Goal: Information Seeking & Learning: Find specific fact

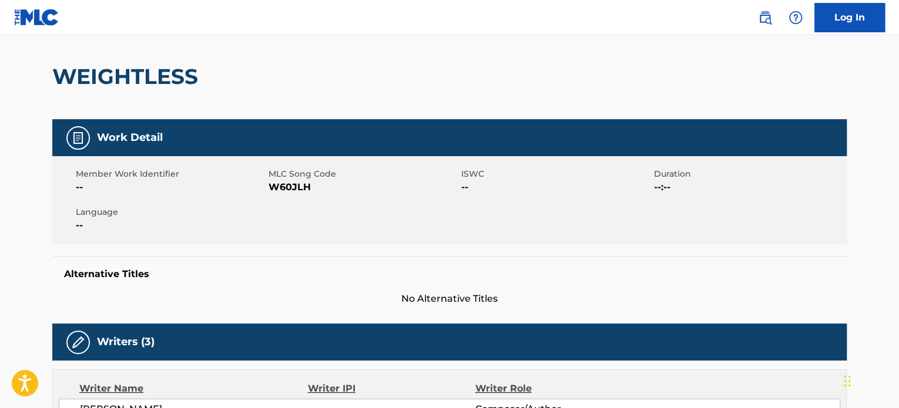
scroll to position [49, 0]
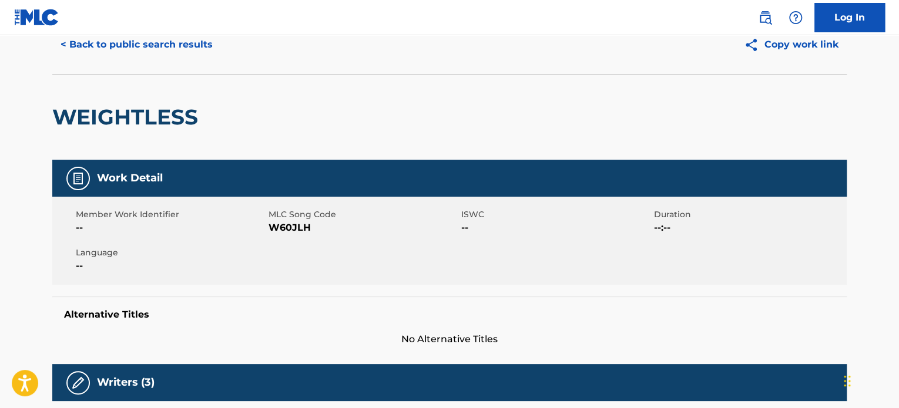
click at [202, 48] on button "< Back to public search results" at bounding box center [136, 44] width 169 height 29
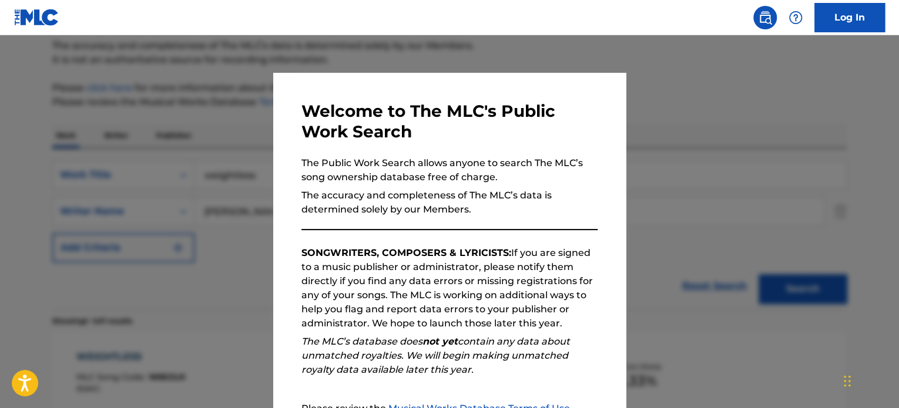
click at [221, 141] on div at bounding box center [449, 239] width 899 height 408
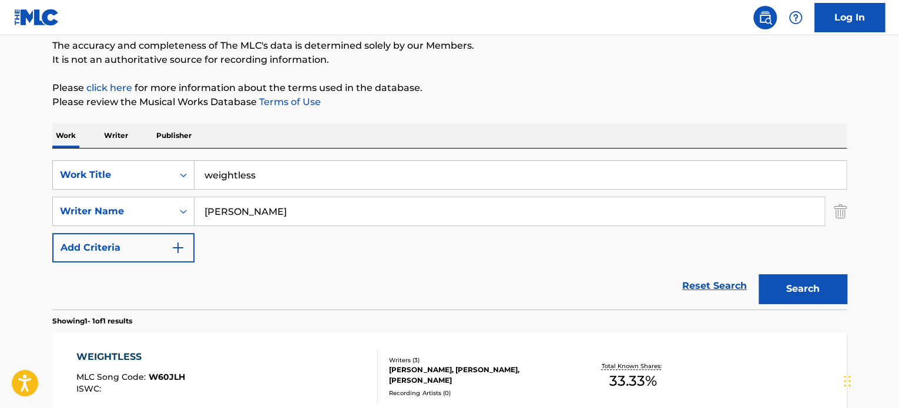
drag, startPoint x: 259, startPoint y: 172, endPoint x: 0, endPoint y: 166, distance: 259.1
click at [0, 166] on main "The MLC Public Work Search The accuracy and completeness of The MLC's data is d…" at bounding box center [449, 207] width 899 height 547
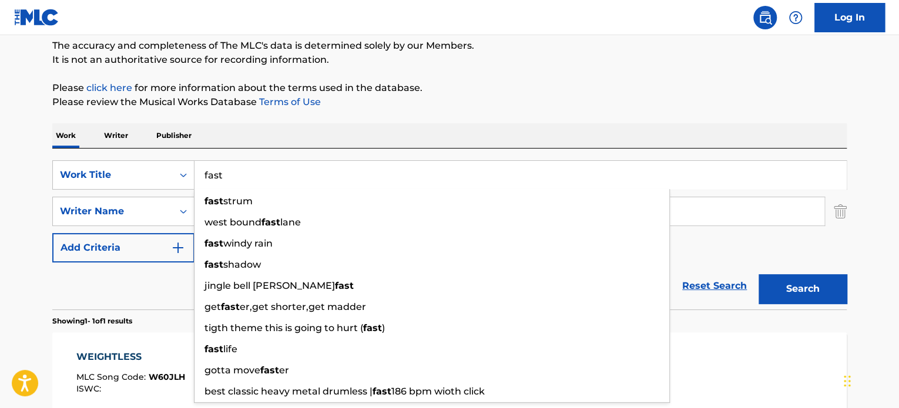
type input "fast"
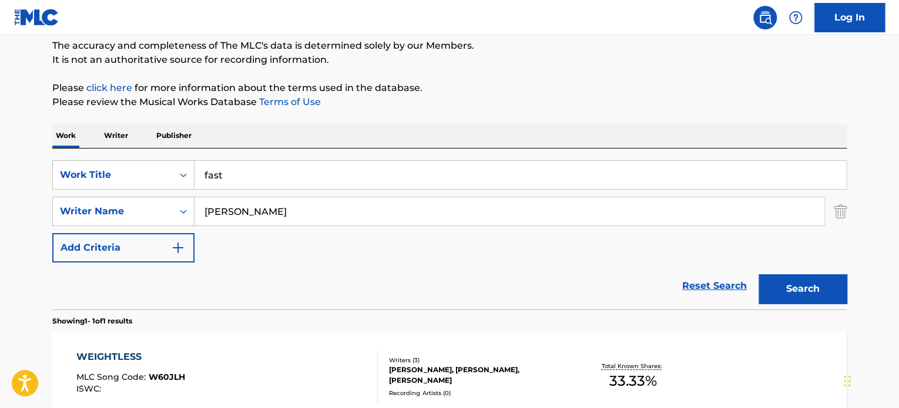
click at [277, 125] on div "Work Writer Publisher" at bounding box center [449, 135] width 794 height 25
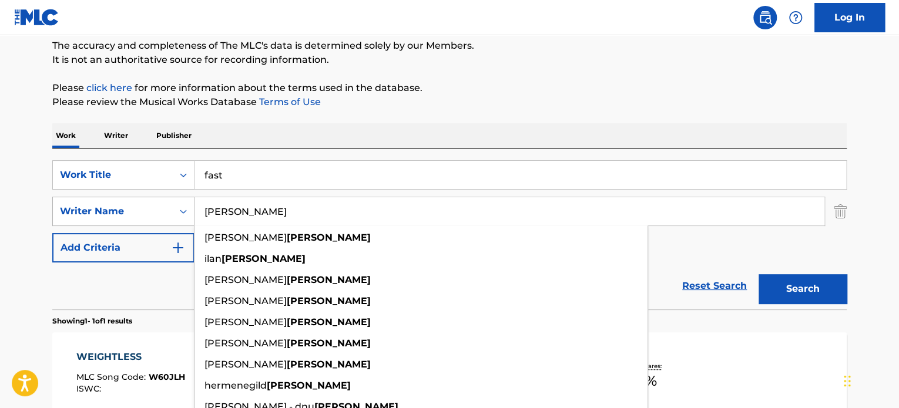
drag, startPoint x: 191, startPoint y: 208, endPoint x: 92, endPoint y: 212, distance: 99.3
click at [106, 209] on div "SearchWithCriteriad82e07a1-59a0-44ae-8e0b-4447158ba039 Writer Name [PERSON_NAME…" at bounding box center [449, 211] width 794 height 29
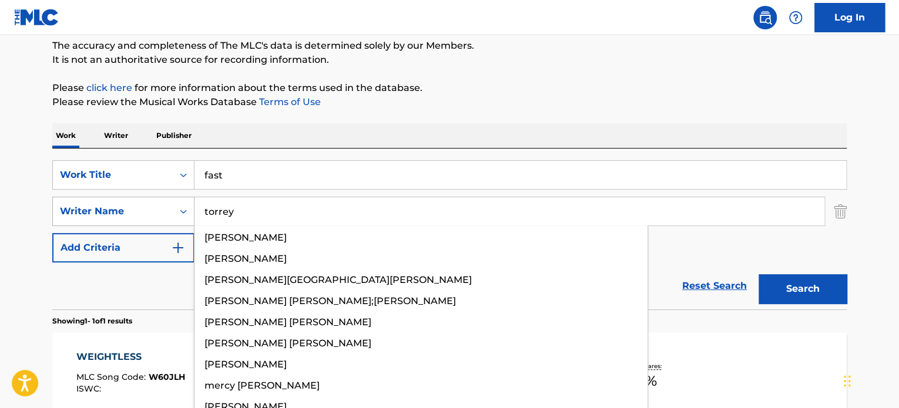
type input "torrey"
click at [758, 274] on button "Search" at bounding box center [802, 288] width 88 height 29
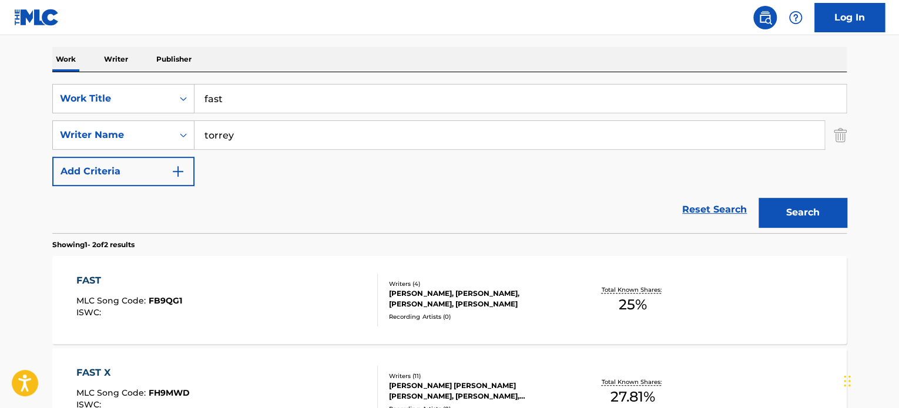
scroll to position [178, 0]
click at [92, 278] on div "FAST" at bounding box center [129, 280] width 106 height 14
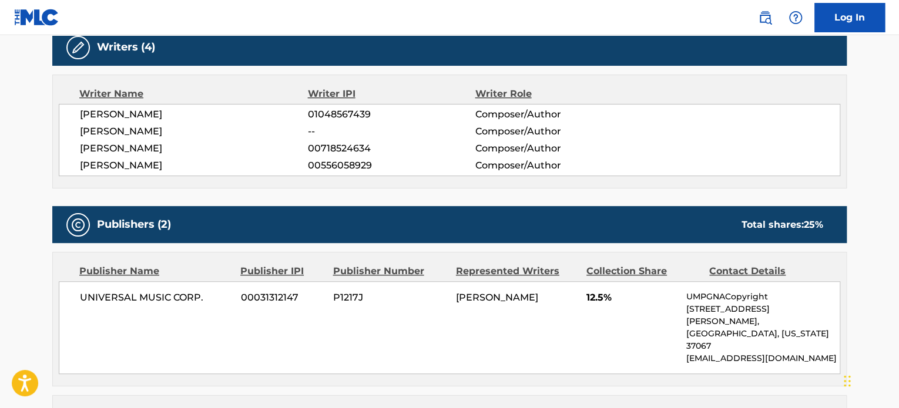
scroll to position [383, 0]
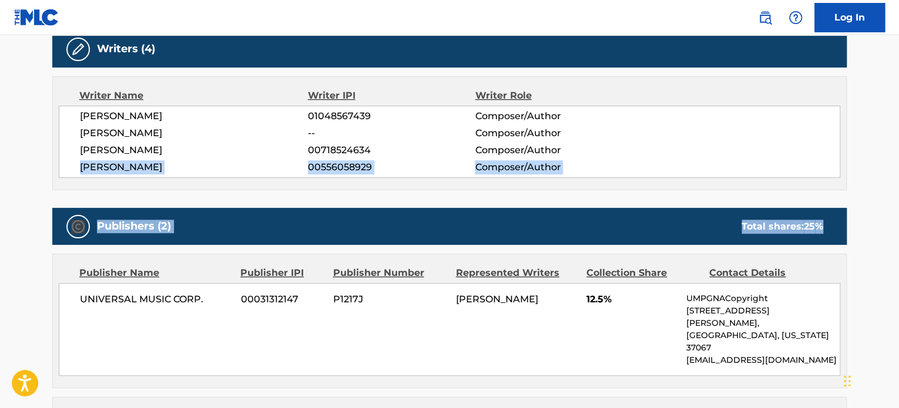
drag, startPoint x: 897, startPoint y: 232, endPoint x: 897, endPoint y: 142, distance: 89.9
click at [897, 142] on main "< Back to public search results Copy work link FAST Work Detail Member Work Ide…" at bounding box center [449, 180] width 899 height 1056
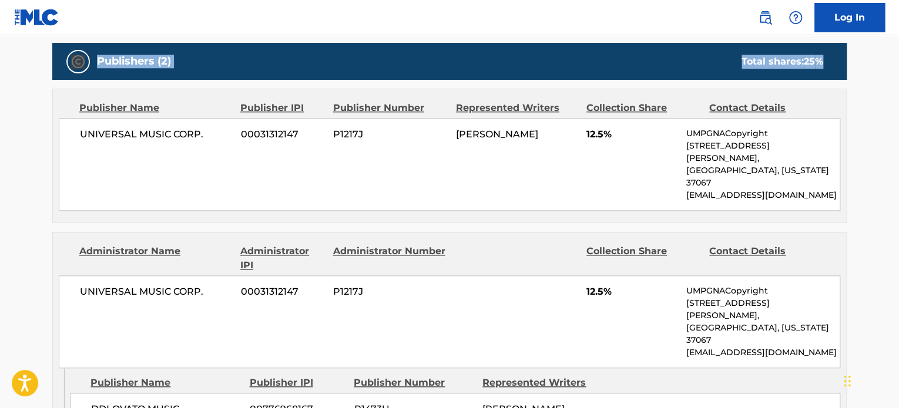
scroll to position [549, 0]
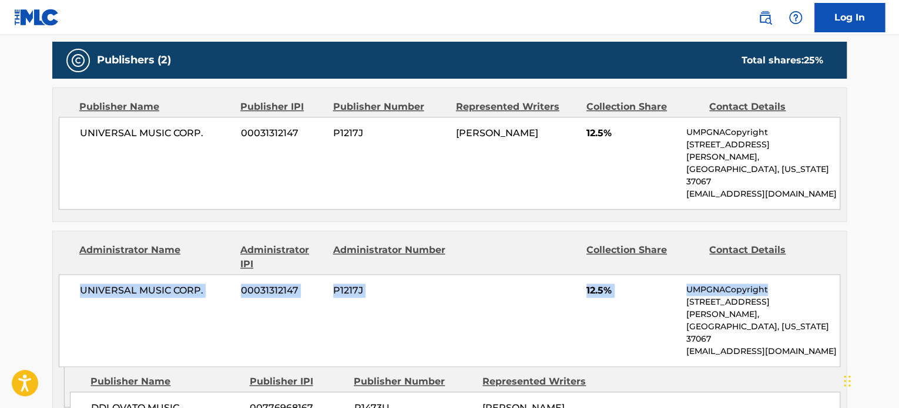
drag, startPoint x: 897, startPoint y: 243, endPoint x: 896, endPoint y: 261, distance: 18.3
click at [896, 261] on main "< Back to public search results Copy work link FAST Work Detail Member Work Ide…" at bounding box center [449, 14] width 899 height 1056
click at [885, 240] on main "< Back to public search results Copy work link FAST Work Detail Member Work Ide…" at bounding box center [449, 14] width 899 height 1056
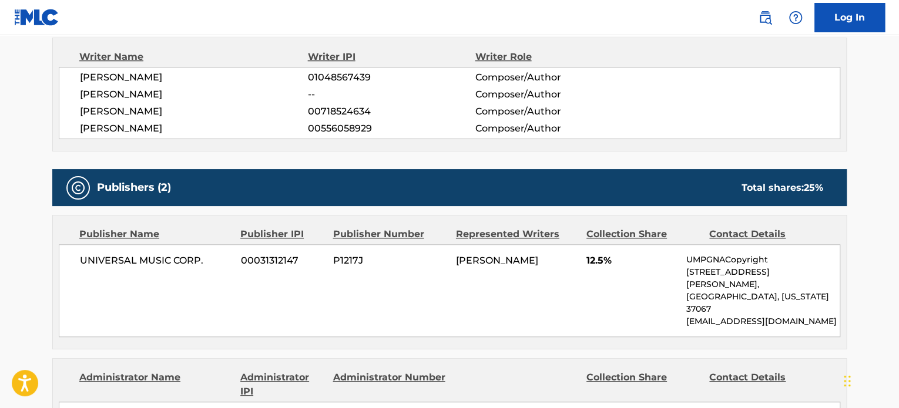
scroll to position [423, 0]
